Goal: Information Seeking & Learning: Find contact information

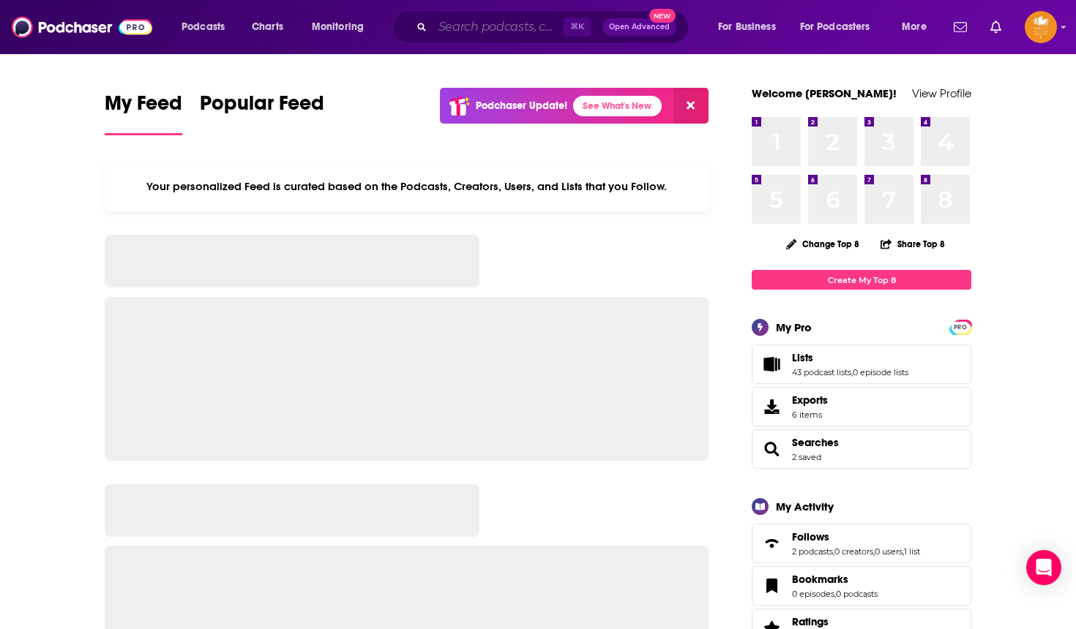
click at [468, 29] on input "Search podcasts, credits, & more..." at bounding box center [498, 26] width 131 height 23
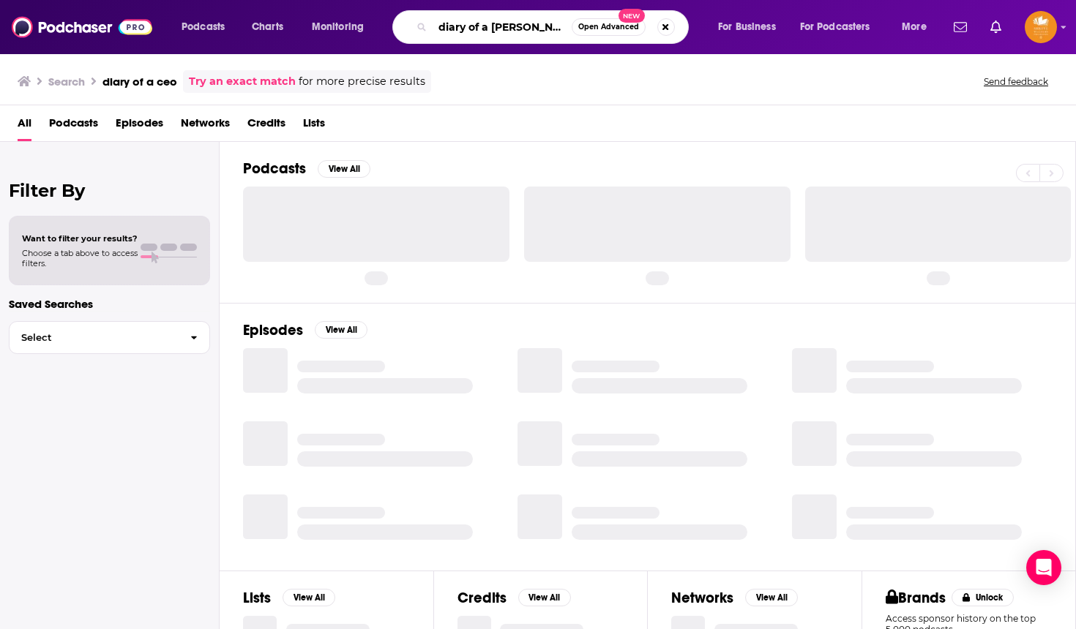
click at [504, 34] on input "diary of a [PERSON_NAME]" at bounding box center [502, 26] width 139 height 23
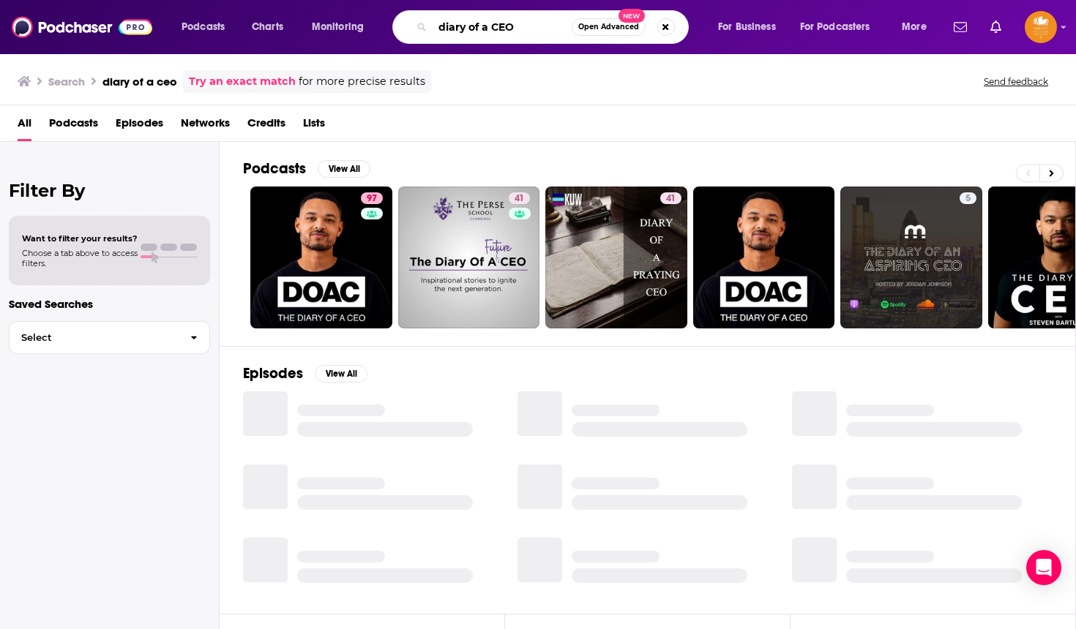
type input "diary of a CEO"
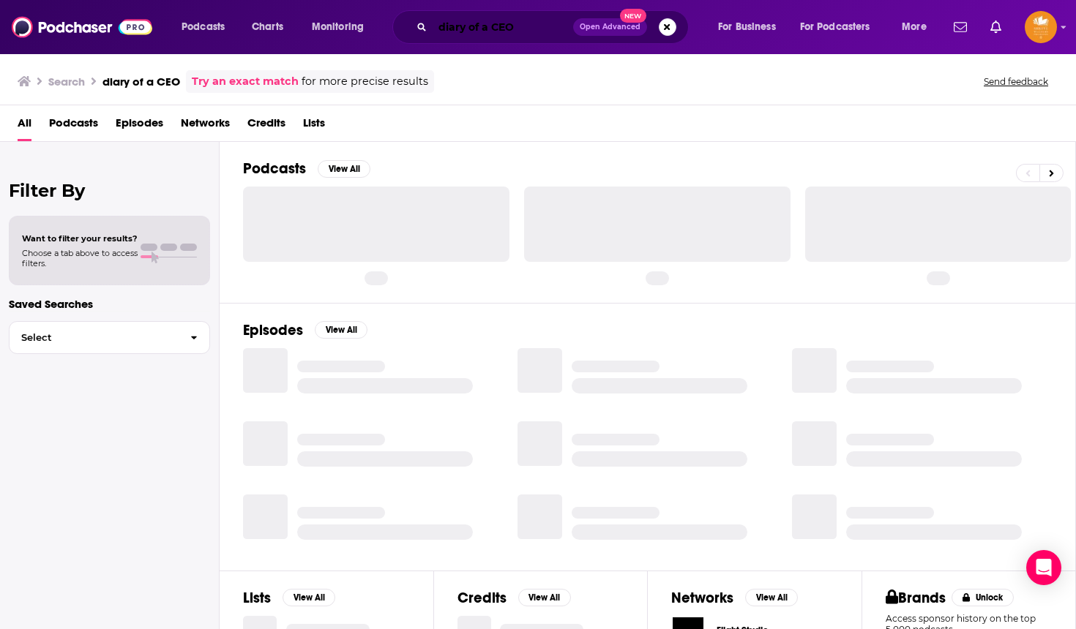
click at [532, 27] on input "diary of a CEO" at bounding box center [503, 26] width 141 height 23
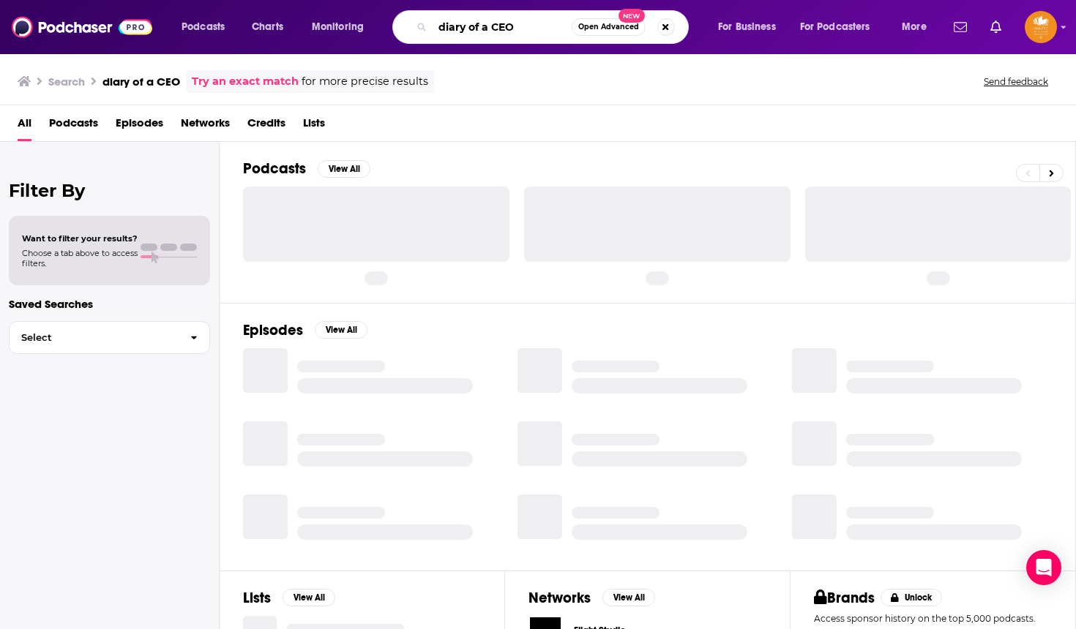
click at [532, 27] on input "diary of a CEO" at bounding box center [502, 26] width 139 height 23
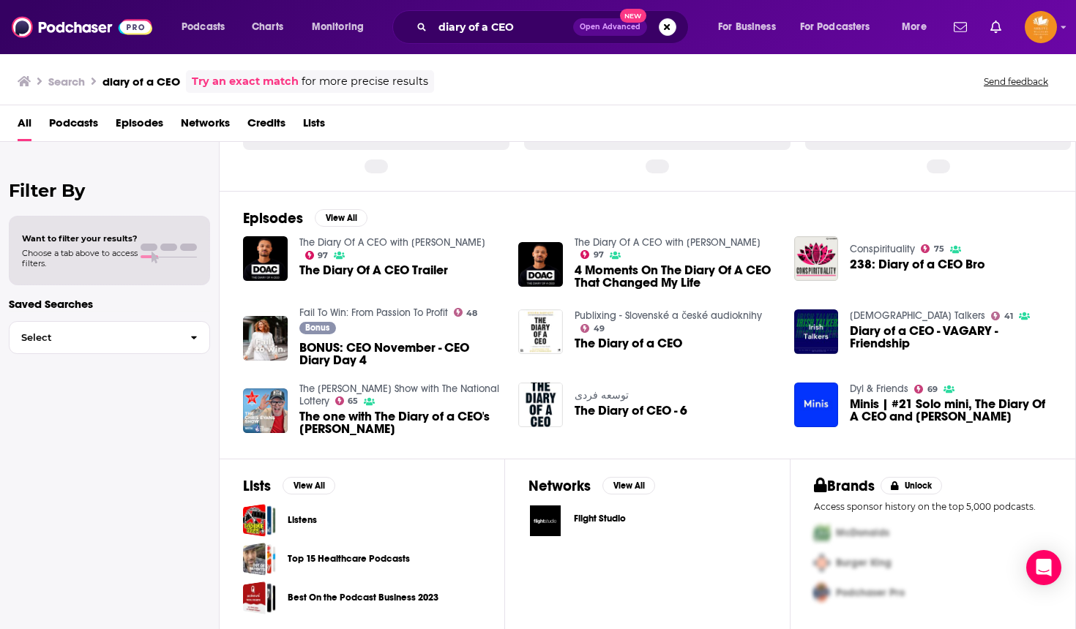
scroll to position [112, 0]
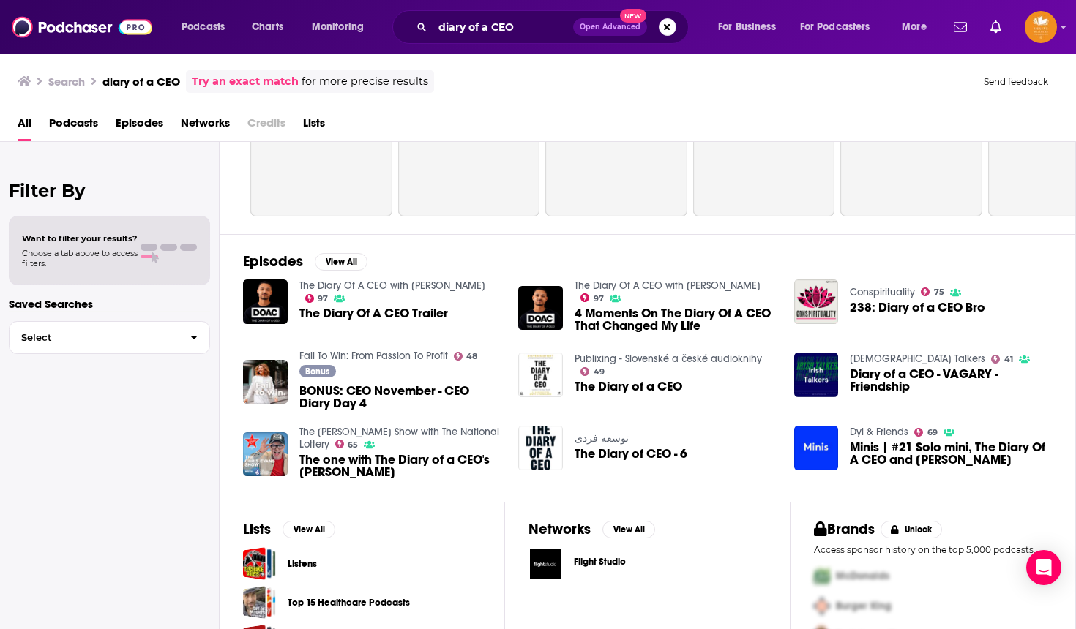
click at [372, 313] on span "The Diary Of A CEO Trailer" at bounding box center [373, 313] width 149 height 12
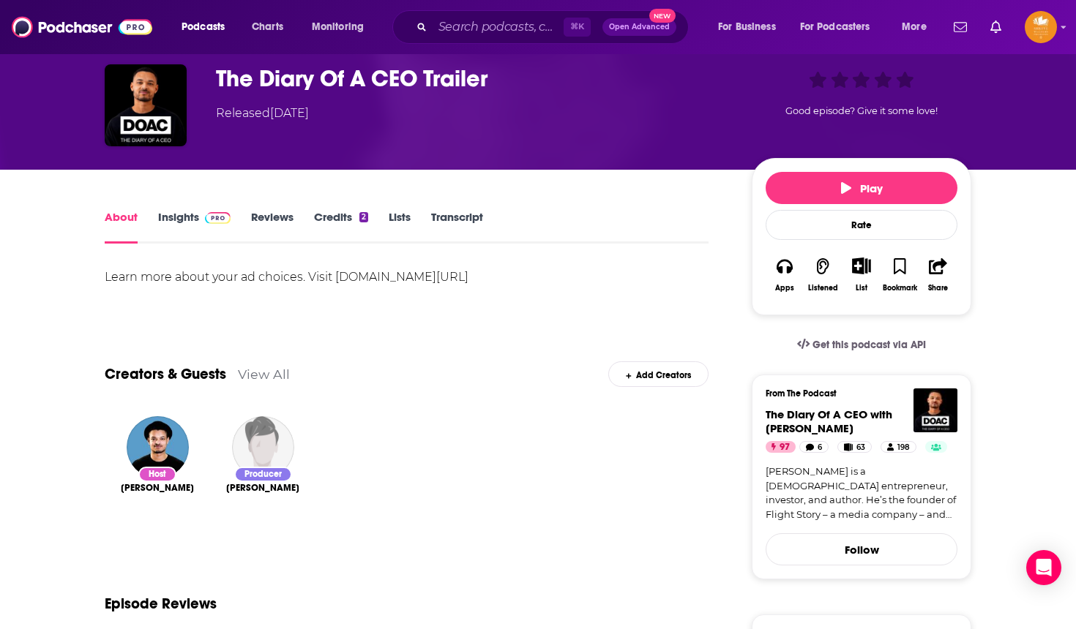
scroll to position [65, 0]
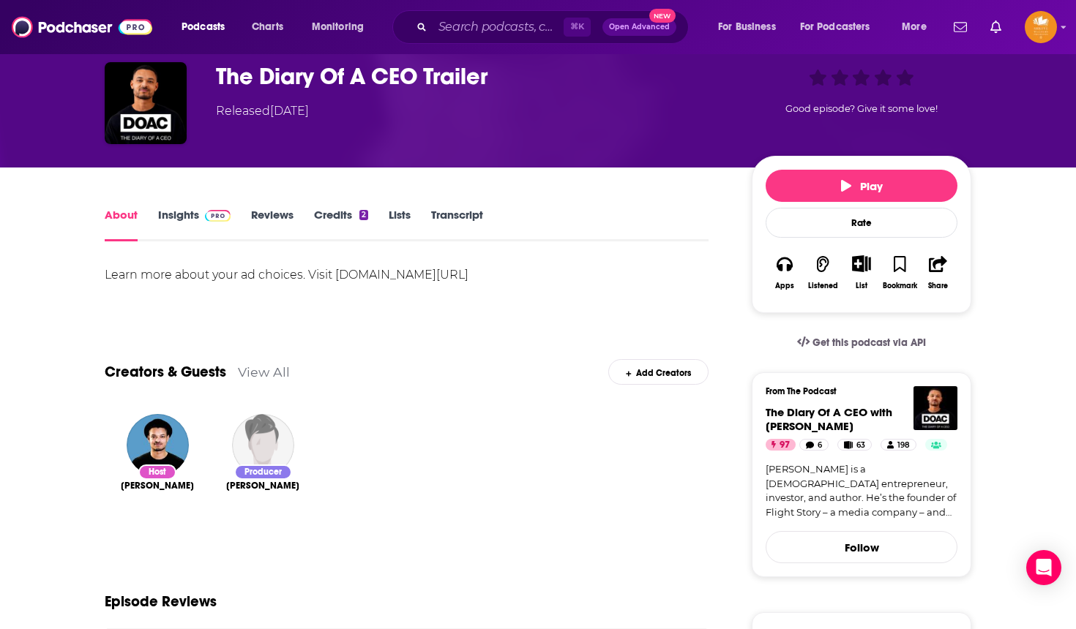
click at [266, 470] on div "Producer" at bounding box center [263, 472] width 58 height 15
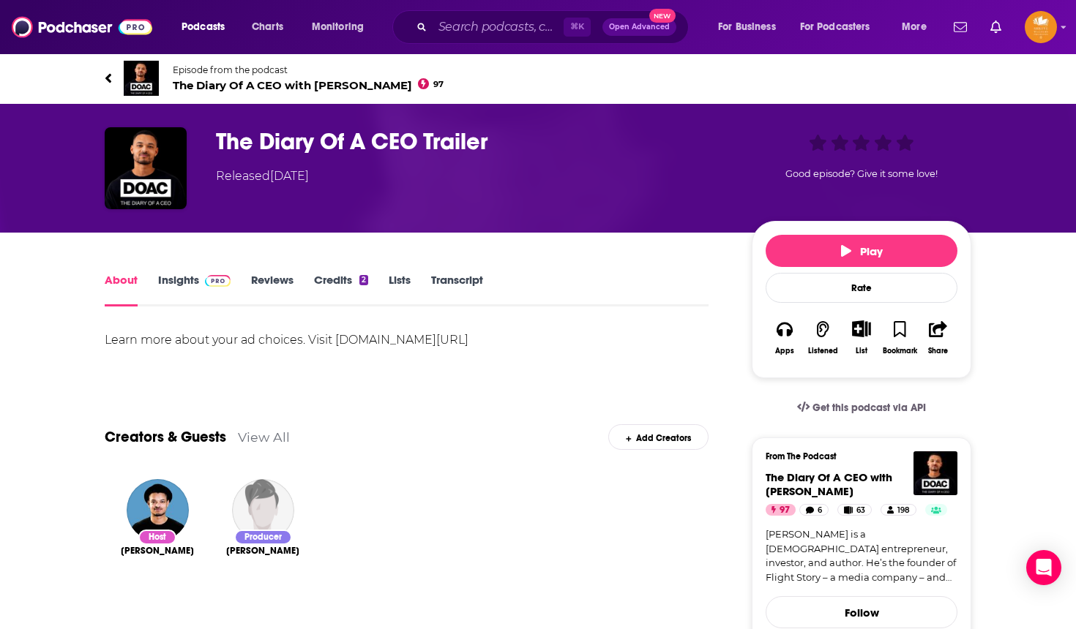
scroll to position [0, 0]
click at [110, 81] on icon at bounding box center [108, 78] width 6 height 10
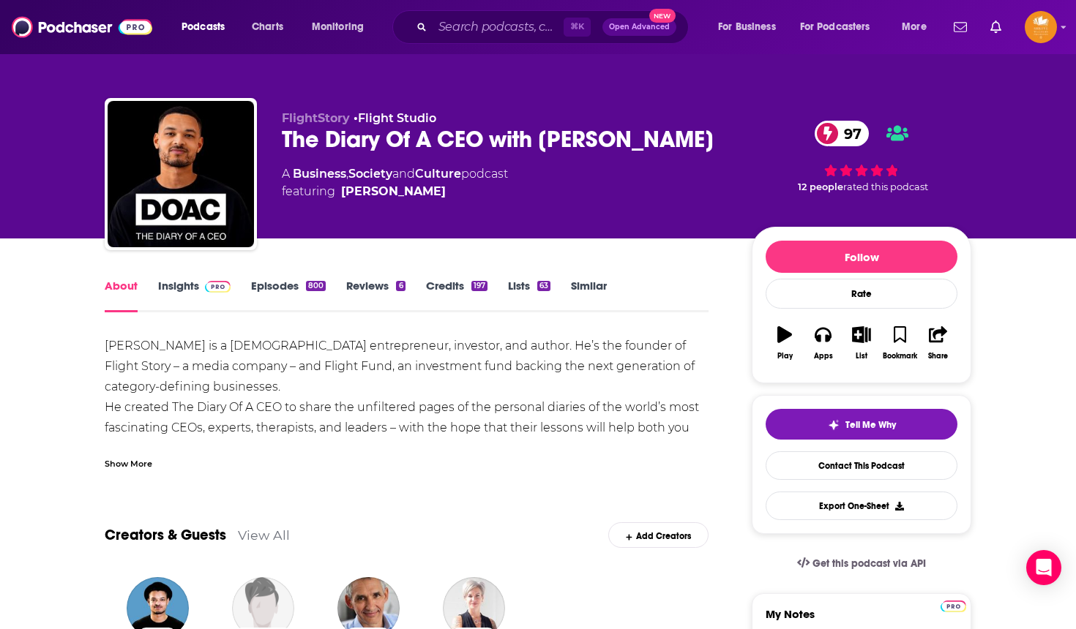
click at [123, 281] on link "About" at bounding box center [121, 296] width 33 height 34
click at [443, 22] on input "Search podcasts, credits, & more..." at bounding box center [498, 26] width 131 height 23
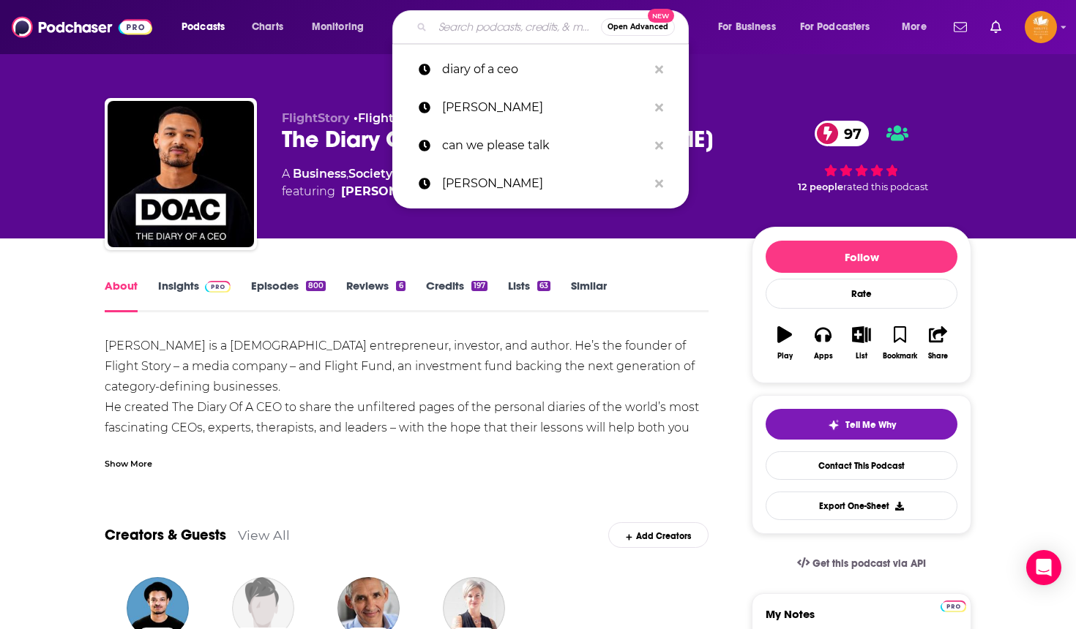
type input "d"
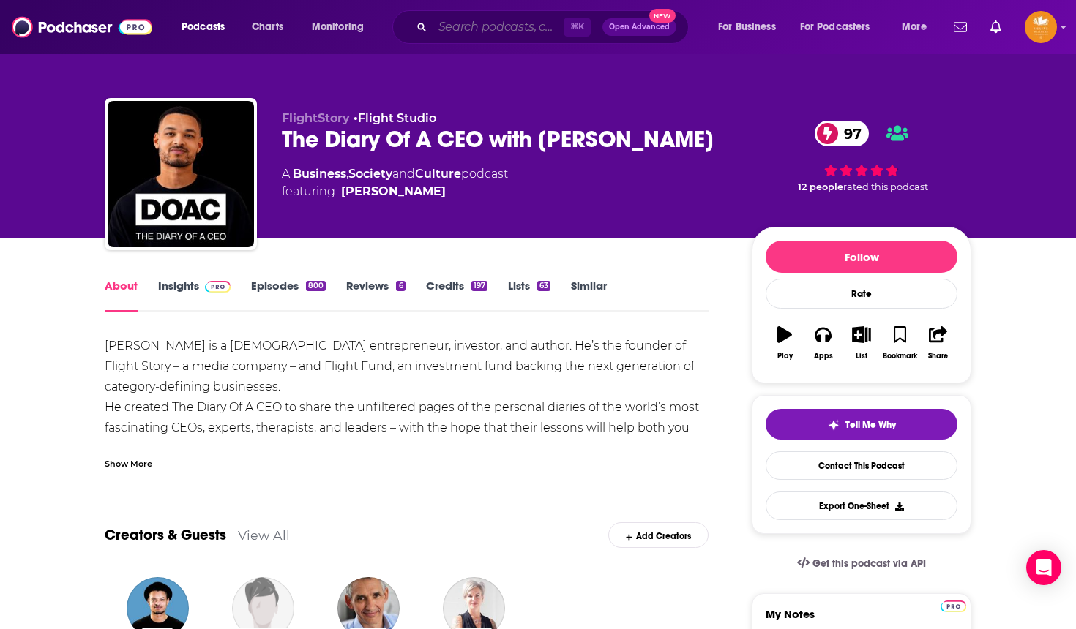
click at [456, 35] on input "Search podcasts, credits, & more..." at bounding box center [498, 26] width 131 height 23
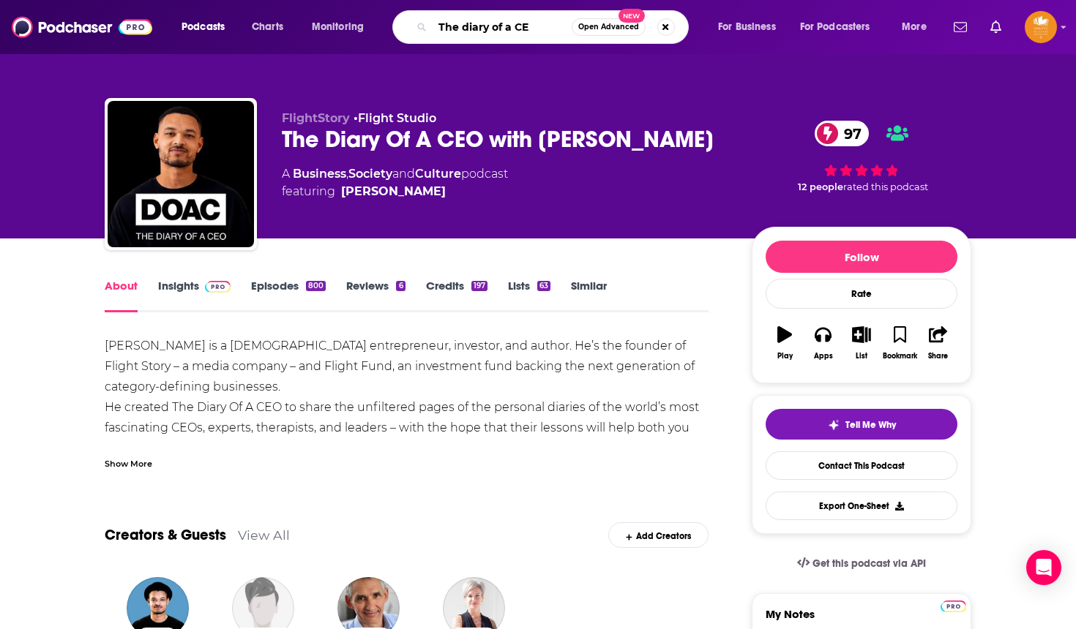
type input "The diary of a CEO"
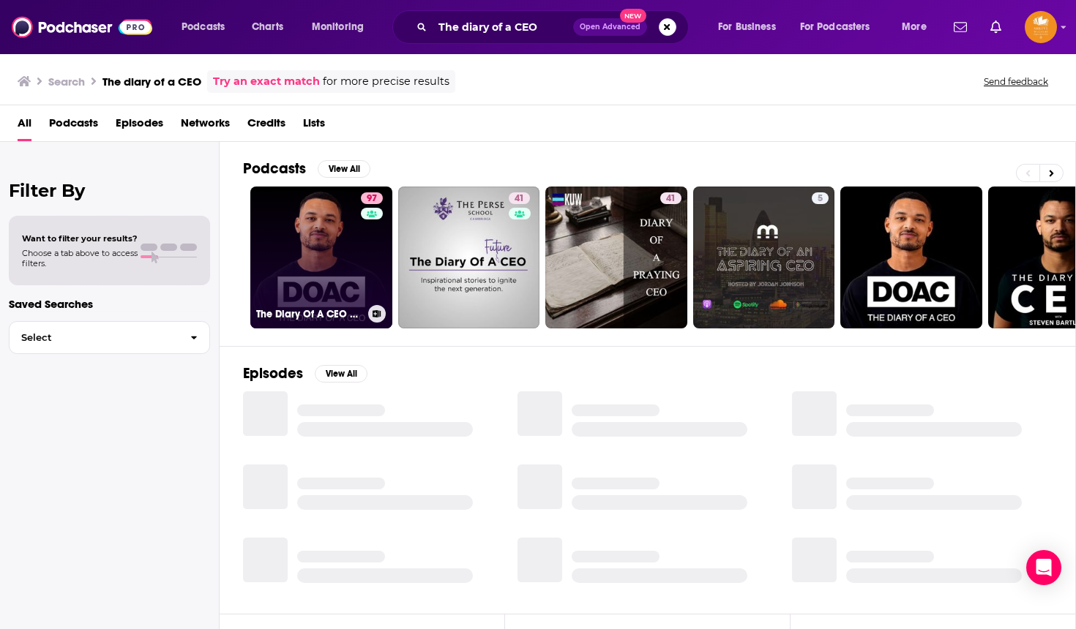
click at [327, 243] on link "97 The Diary Of A CEO with [PERSON_NAME]" at bounding box center [321, 258] width 142 height 142
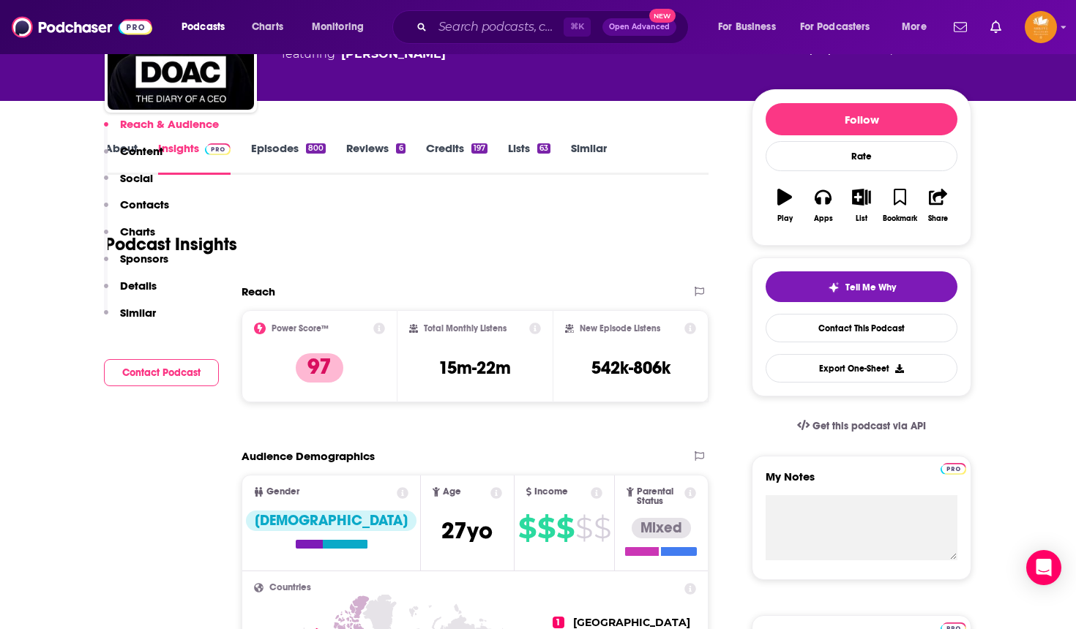
scroll to position [532, 0]
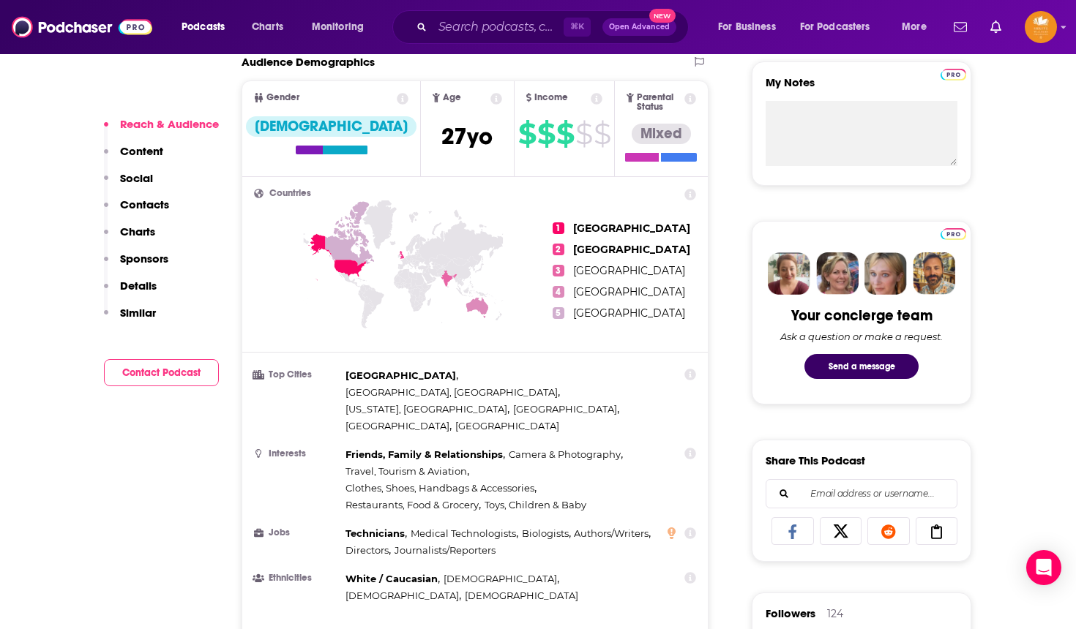
click at [146, 209] on p "Contacts" at bounding box center [144, 205] width 49 height 14
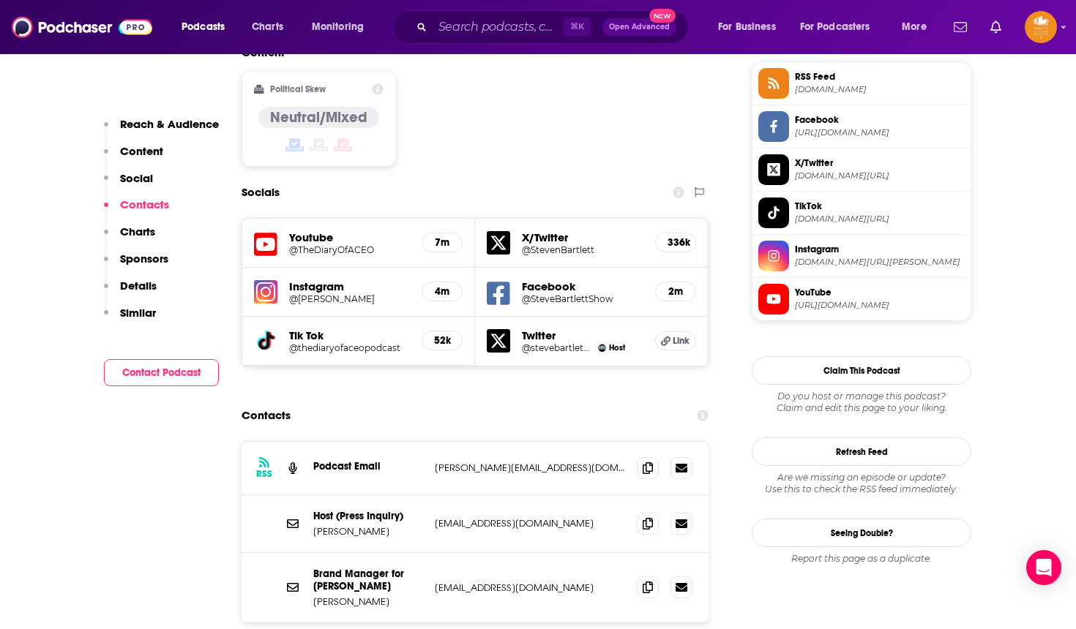
scroll to position [1321, 0]
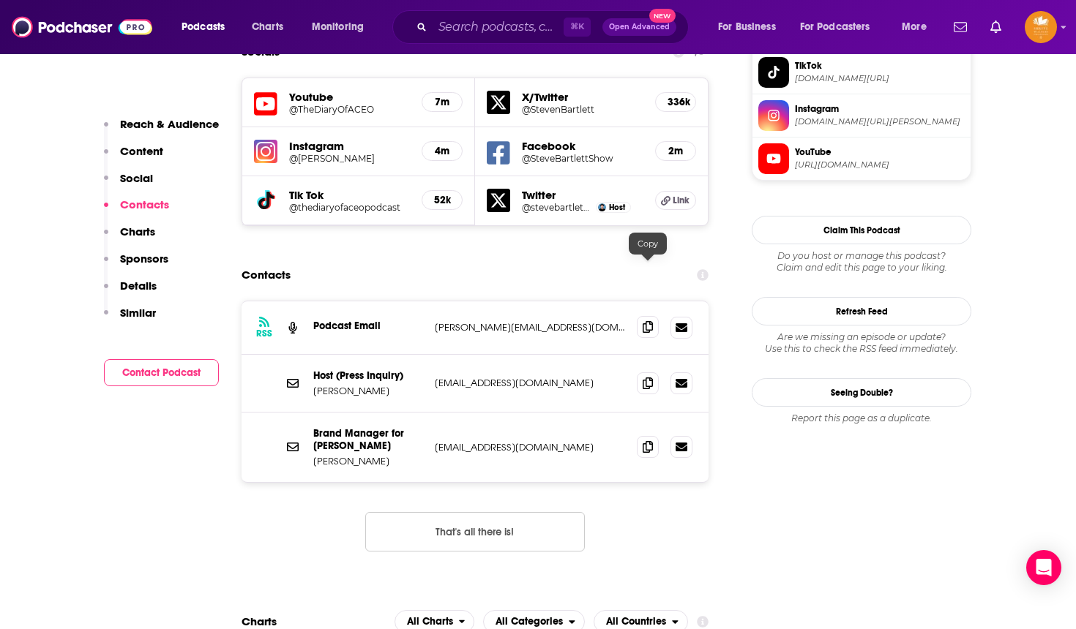
click at [648, 321] on icon at bounding box center [648, 327] width 10 height 12
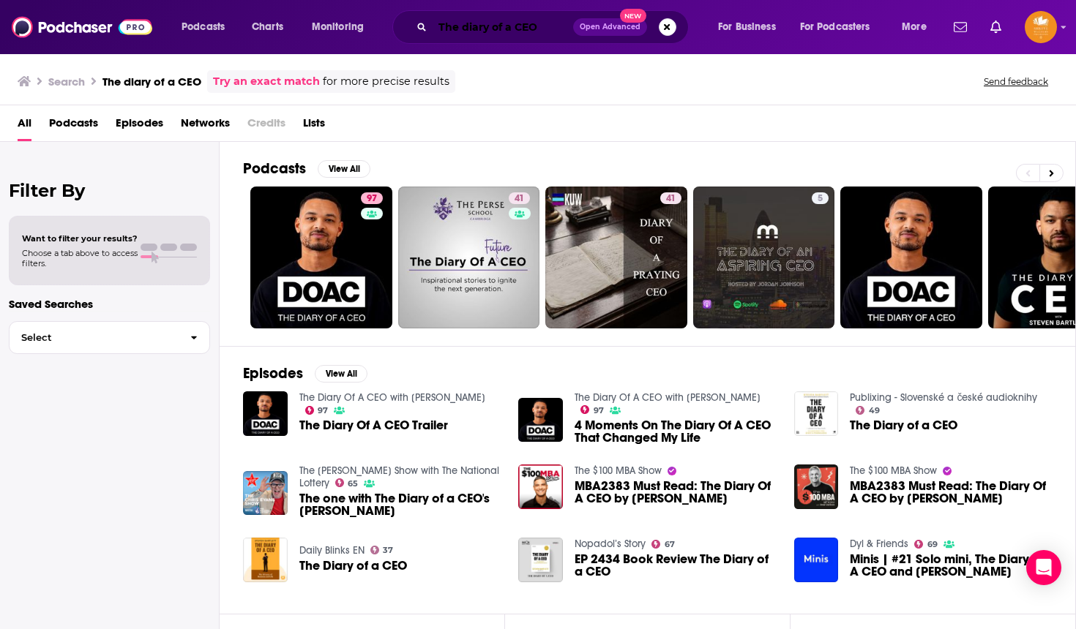
click at [475, 31] on input "The diary of a CEO" at bounding box center [503, 26] width 141 height 23
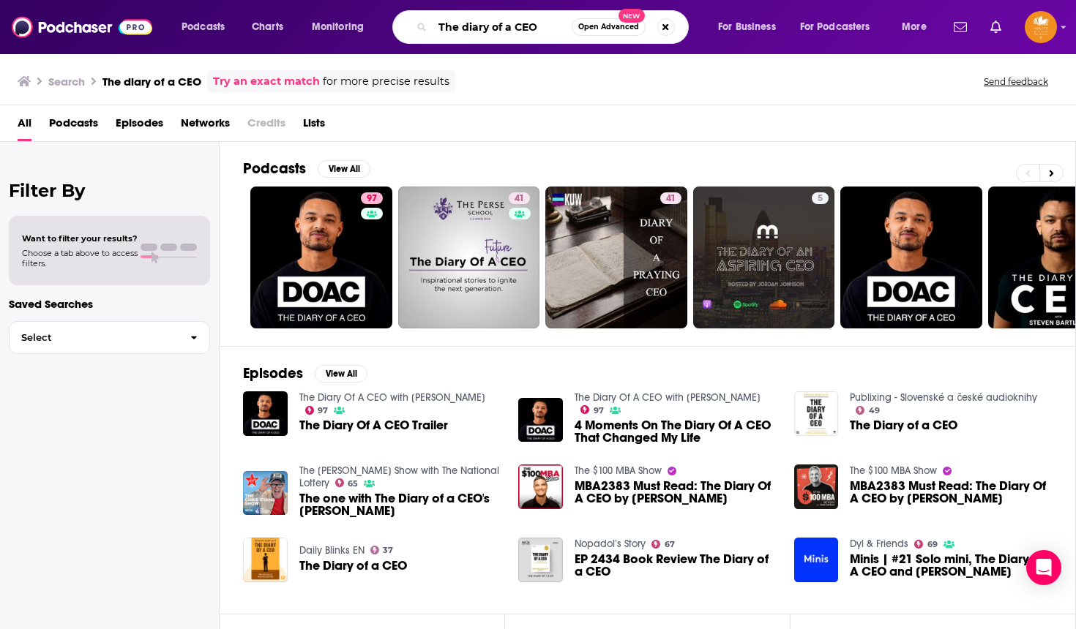
click at [475, 31] on input "The diary of a CEO" at bounding box center [502, 26] width 139 height 23
type input "[PERSON_NAME]"
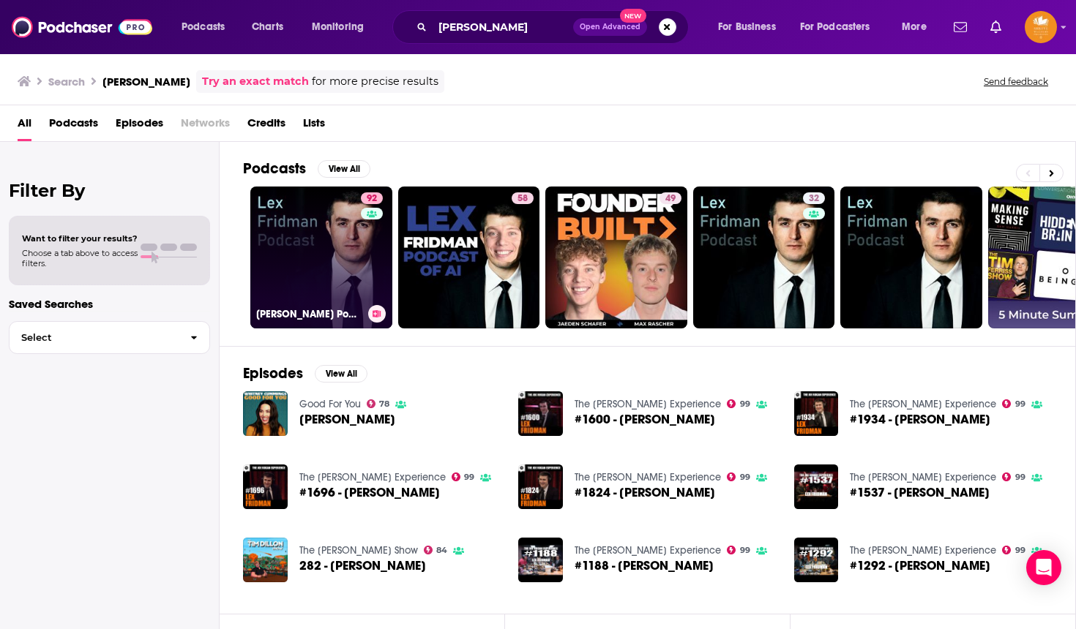
click at [302, 244] on link "92 [PERSON_NAME] Podcast" at bounding box center [321, 258] width 142 height 142
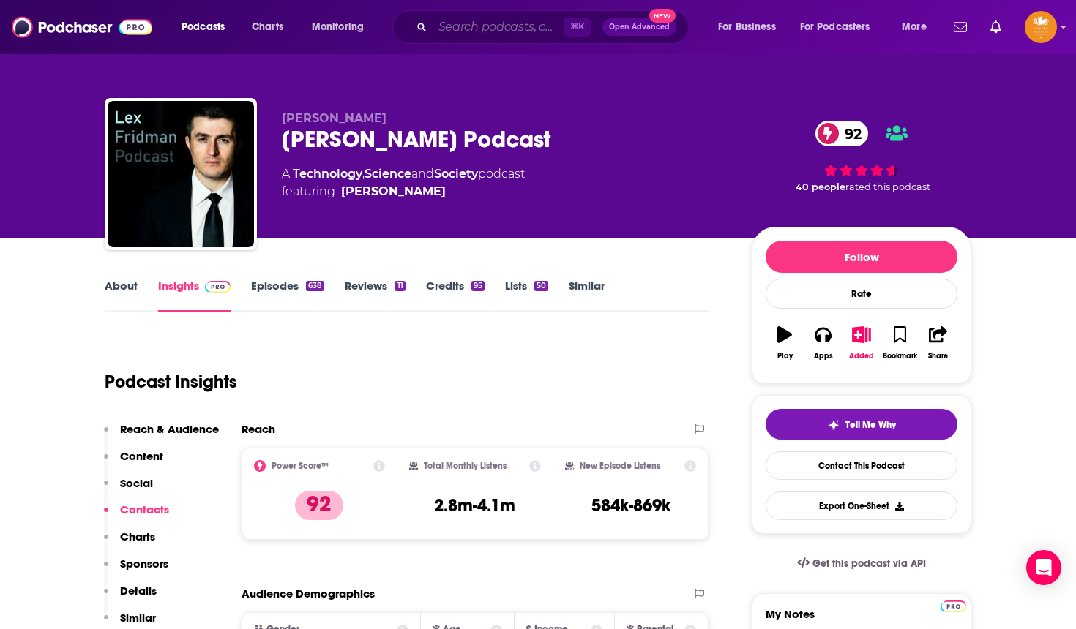
click at [495, 33] on input "Search podcasts, credits, & more..." at bounding box center [498, 26] width 131 height 23
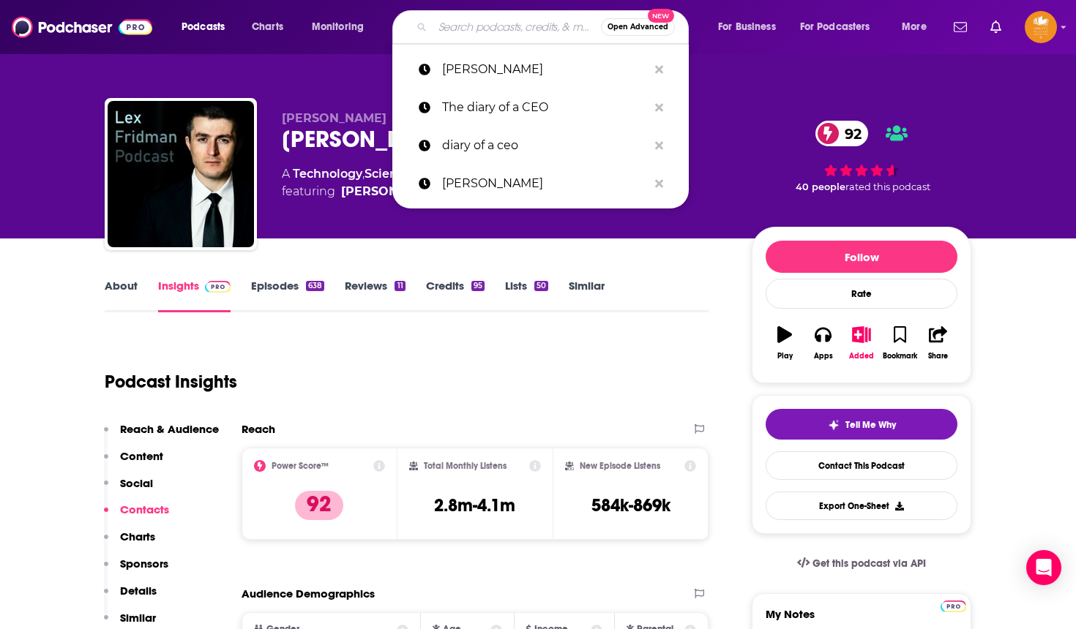
paste input "All-In with [PERSON_NAME], [PERSON_NAME] and [PERSON_NAME]"
type input "All-In with [PERSON_NAME], [PERSON_NAME] and [PERSON_NAME]"
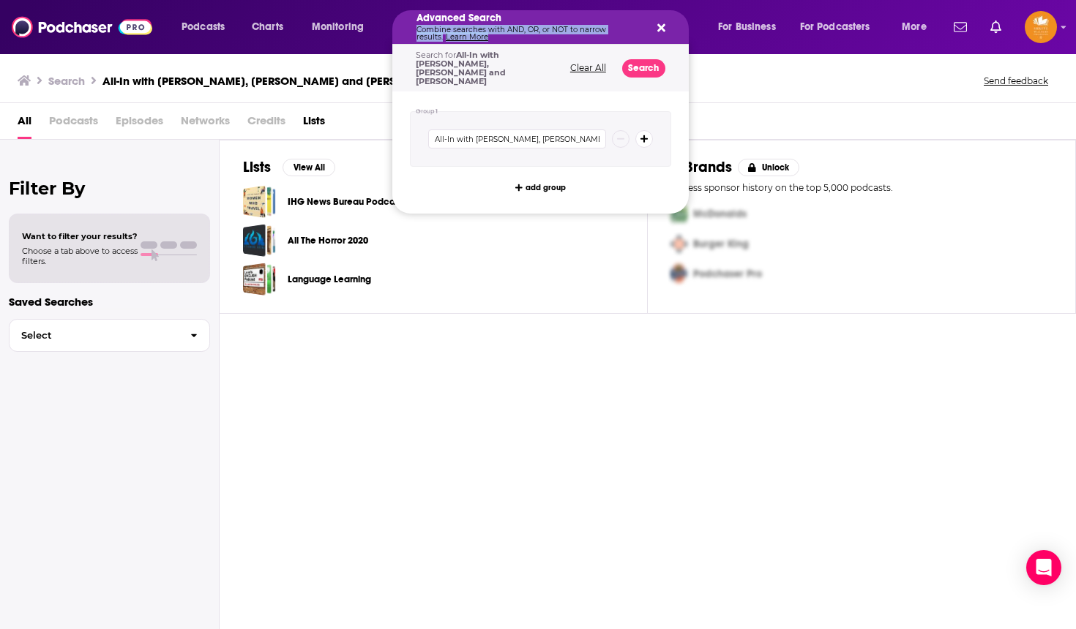
click at [517, 24] on div "Advanced Search Combine searches with AND, OR, or NOT to narrow results. Learn …" at bounding box center [528, 27] width 225 height 28
click at [500, 18] on h5 "Advanced Search" at bounding box center [528, 18] width 225 height 10
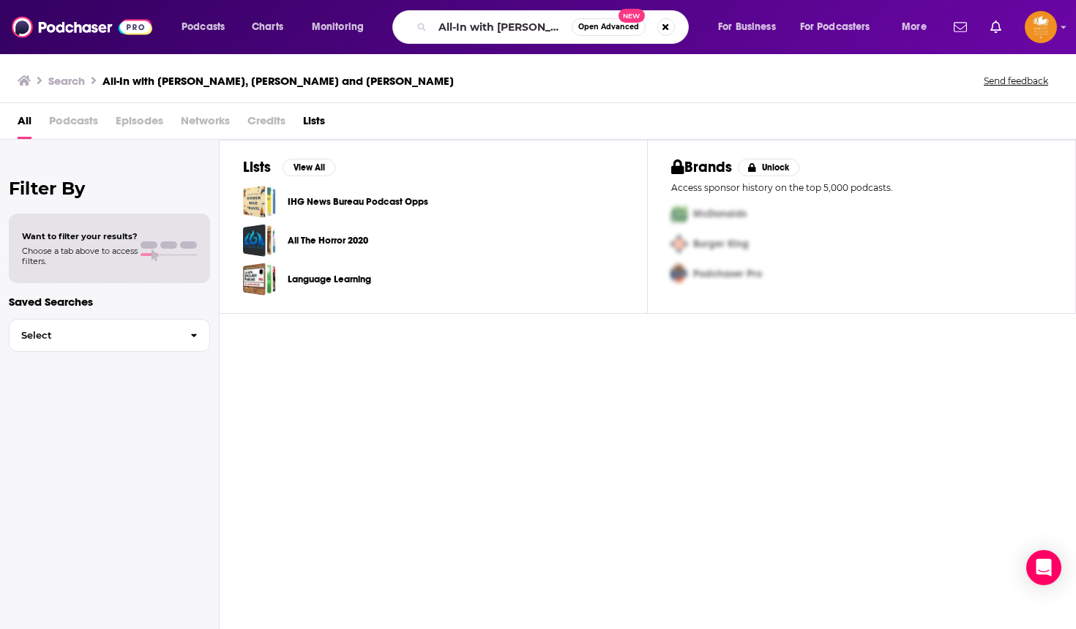
click at [597, 334] on div "Lists View All IHG News Bureau Podcast Opps All The Horror 2020 Language Learni…" at bounding box center [648, 385] width 856 height 490
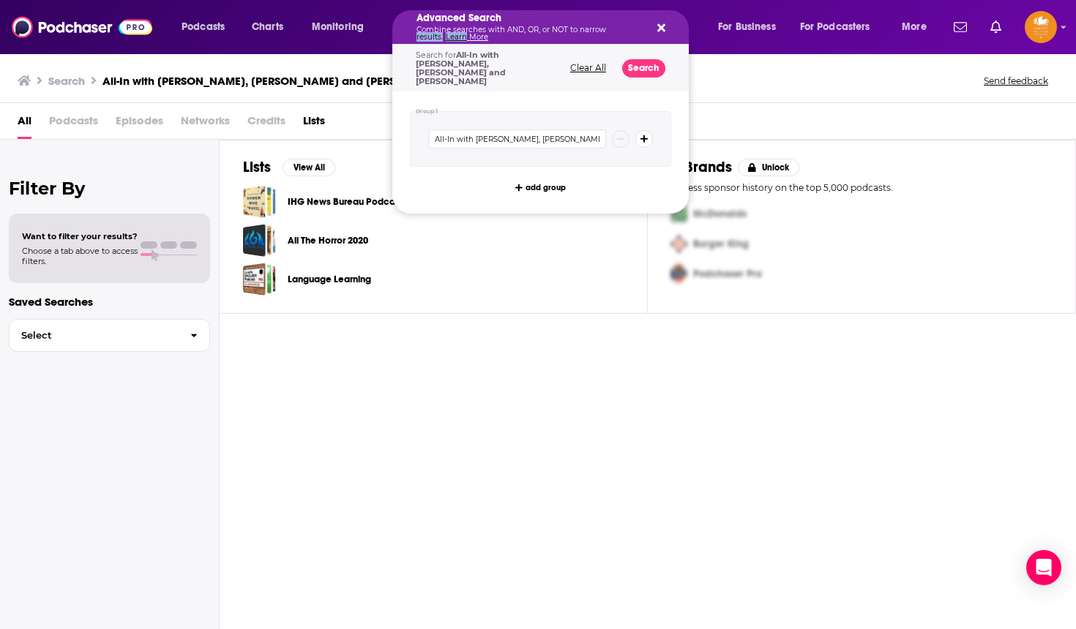
click at [530, 33] on p "Combine searches with AND, OR, or NOT to narrow results. Learn More" at bounding box center [528, 33] width 225 height 15
click at [588, 263] on div "Language Learning" at bounding box center [433, 279] width 381 height 33
click at [563, 26] on p "Combine searches with AND, OR, or NOT to narrow results. Learn More" at bounding box center [528, 33] width 225 height 15
click at [662, 22] on button "Search podcasts, credits, & more..." at bounding box center [659, 27] width 12 height 12
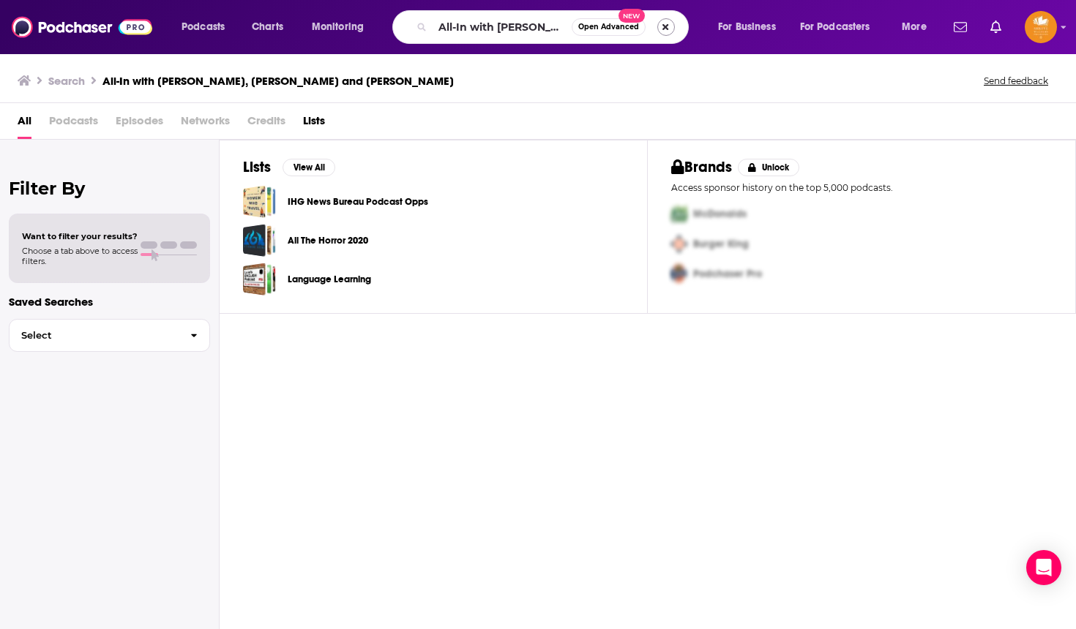
click at [662, 29] on button "Search podcasts, credits, & more..." at bounding box center [666, 27] width 18 height 18
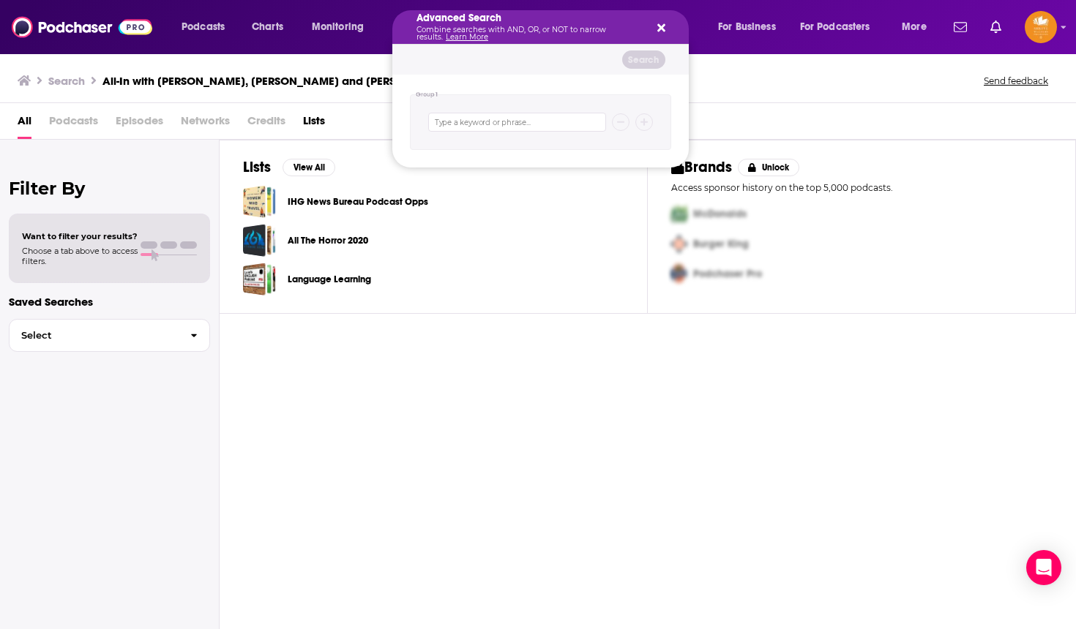
click at [564, 23] on h5 "Advanced Search" at bounding box center [528, 18] width 225 height 10
click at [660, 28] on icon "Search podcasts, credits, & more..." at bounding box center [661, 28] width 8 height 8
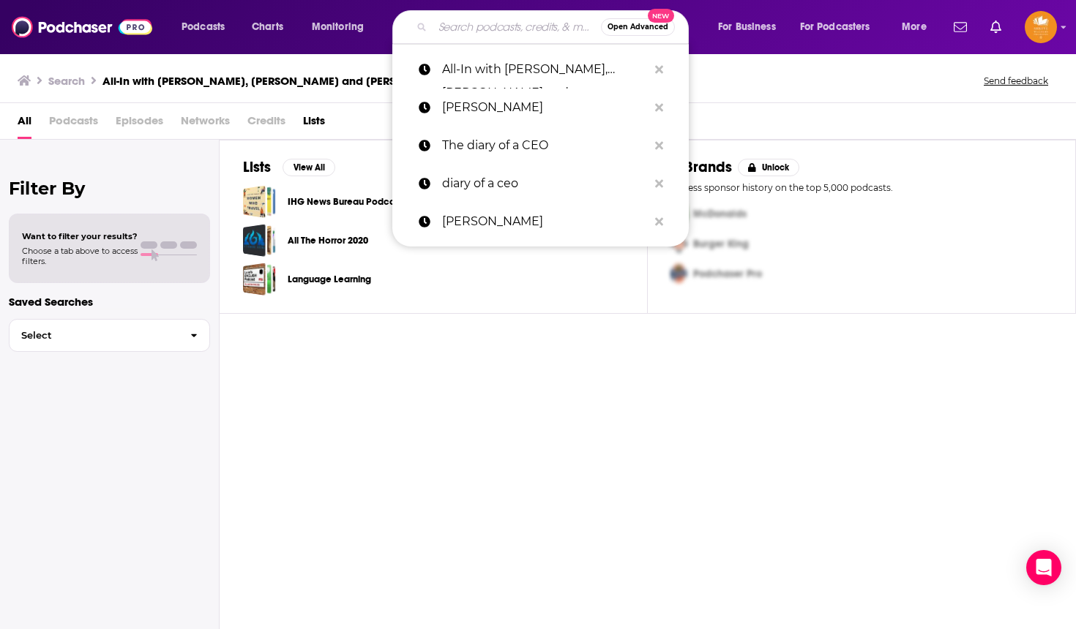
click at [499, 29] on input "Search podcasts, credits, & more..." at bounding box center [517, 26] width 168 height 23
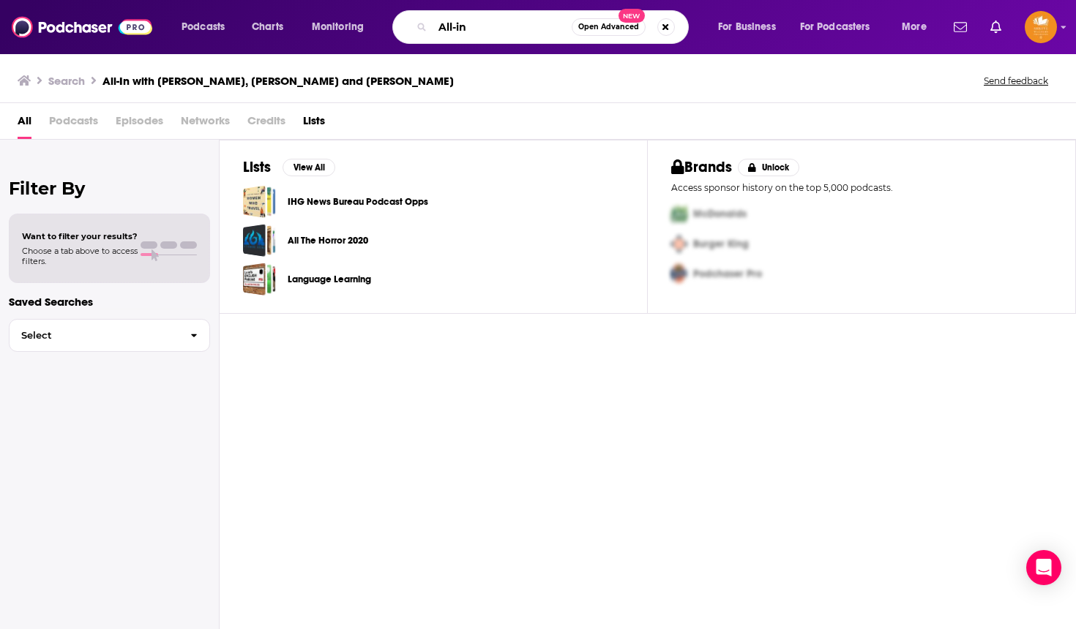
type input "All-in"
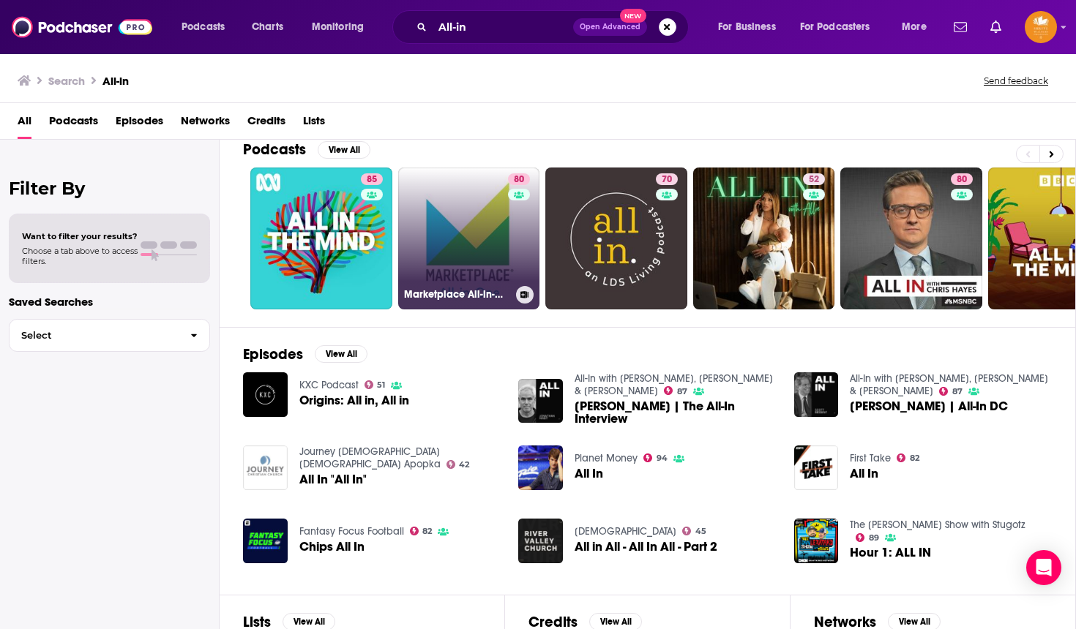
scroll to position [18, 0]
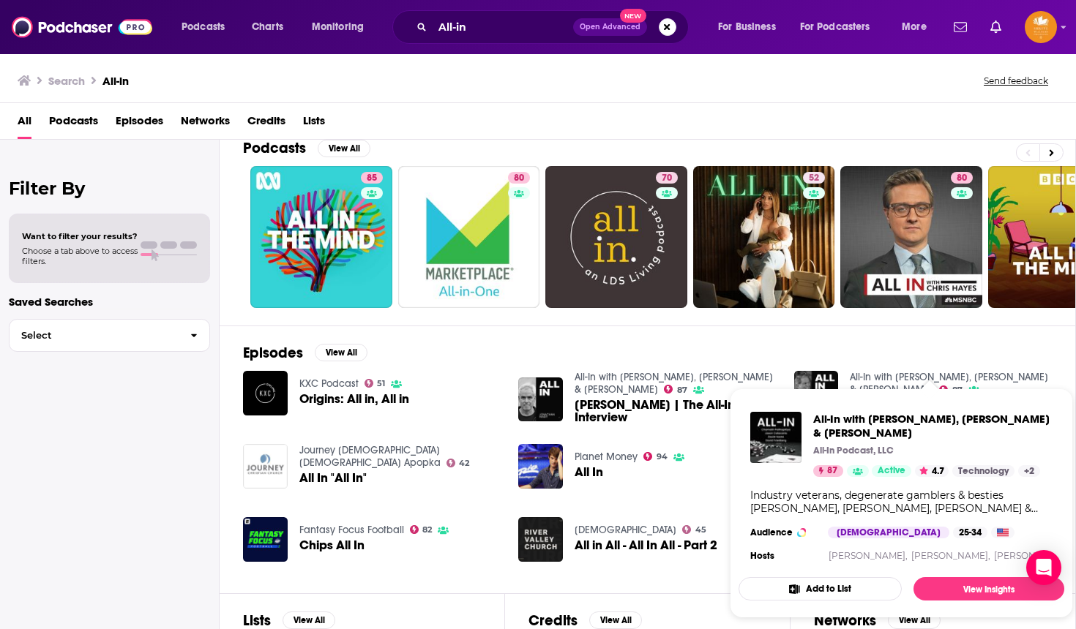
click at [874, 388] on span "All-In with [PERSON_NAME], Sacks & Friedberg All-In Podcast, LLC 87 Active 4.7 …" at bounding box center [901, 503] width 343 height 247
click at [873, 375] on link "All-In with [PERSON_NAME], [PERSON_NAME] & [PERSON_NAME]" at bounding box center [949, 383] width 198 height 25
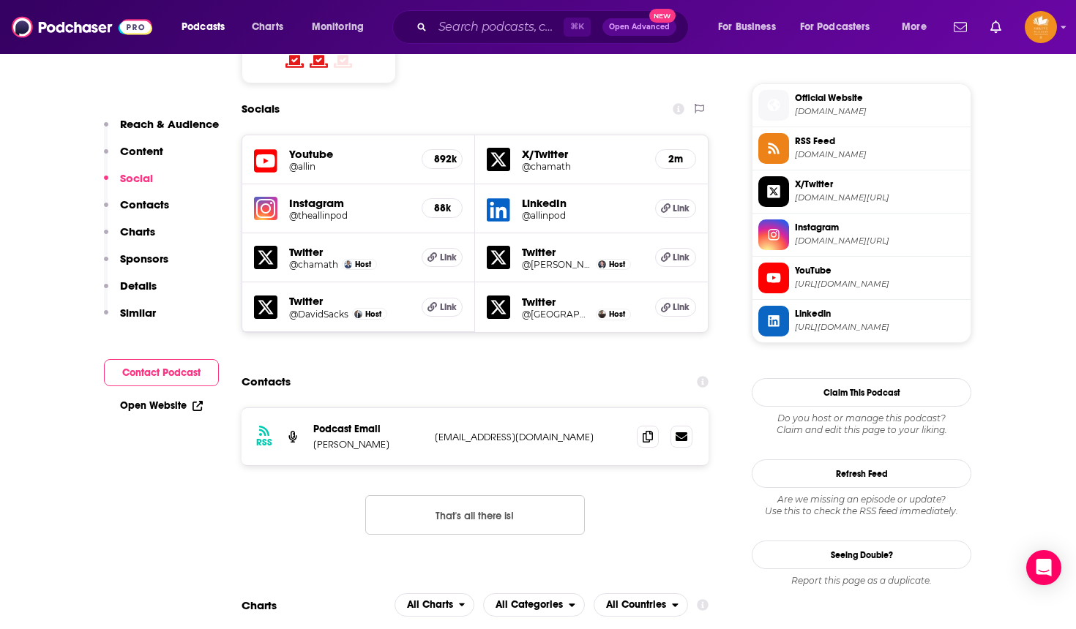
scroll to position [1295, 0]
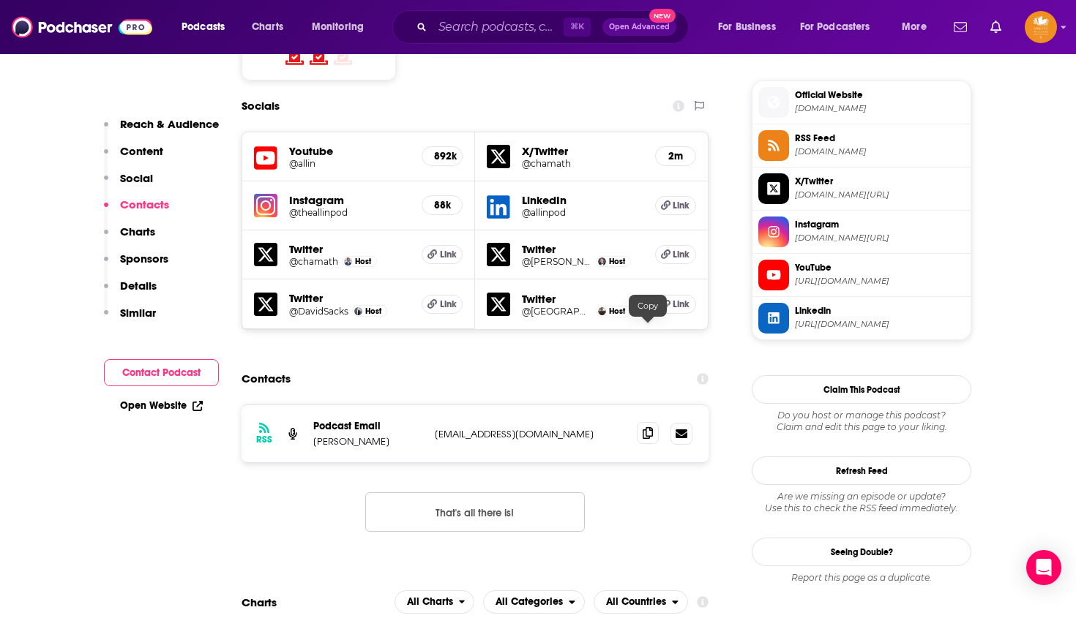
click at [648, 427] on icon at bounding box center [648, 433] width 10 height 12
